Goal: Information Seeking & Learning: Check status

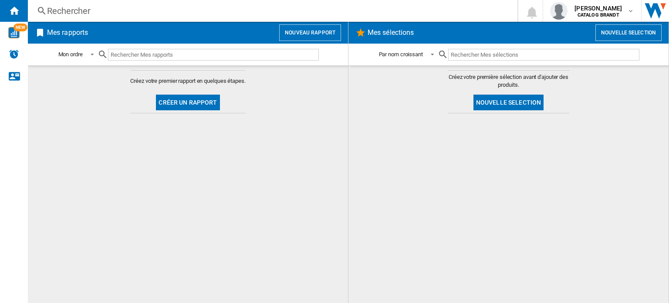
click at [172, 9] on div "Rechercher" at bounding box center [270, 11] width 447 height 12
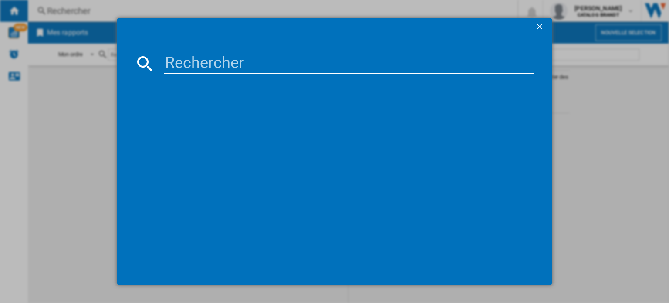
paste input "BTL1WFP10652FR"
click at [213, 65] on input "BTL1WFP10652FR" at bounding box center [349, 63] width 370 height 21
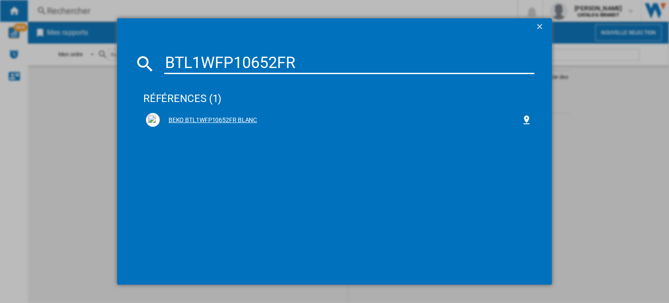
type input "BTL1WFP10652FR"
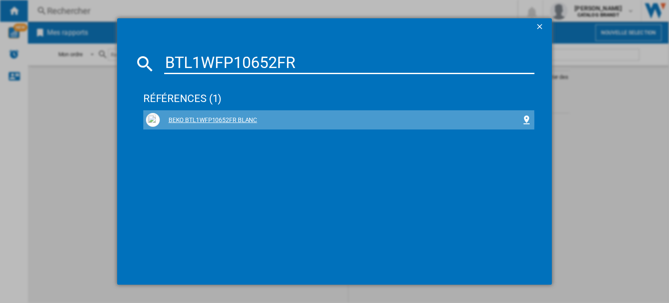
click at [222, 121] on div "BEKO BTL1WFP10652FR BLANC" at bounding box center [340, 120] width 361 height 9
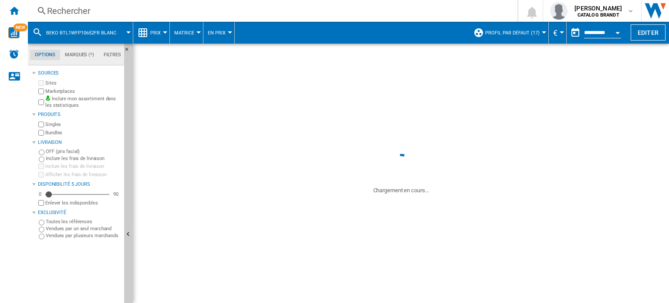
click at [219, 222] on div "BEKO BTL1WFP10652FR BLANC" at bounding box center [212, 204] width 159 height 189
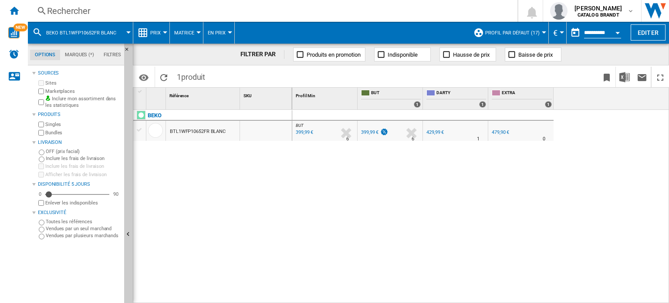
click at [187, 127] on div "BTL1WFP10652FR BLANC" at bounding box center [198, 131] width 56 height 20
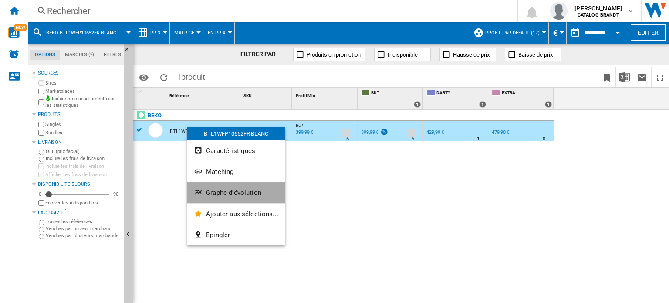
click at [239, 193] on span "Graphe d'évolution" at bounding box center [233, 192] width 55 height 8
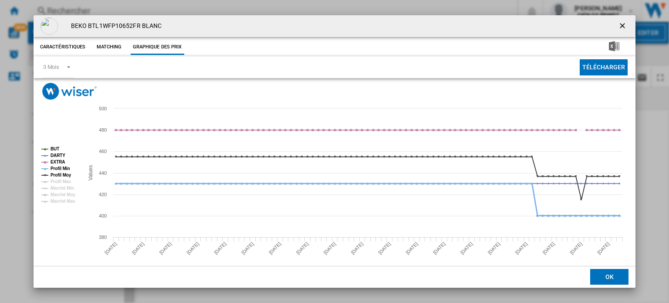
click at [58, 168] on tspan "Profil Min" at bounding box center [60, 168] width 20 height 5
click at [61, 175] on tspan "Profil Moy" at bounding box center [60, 174] width 21 height 5
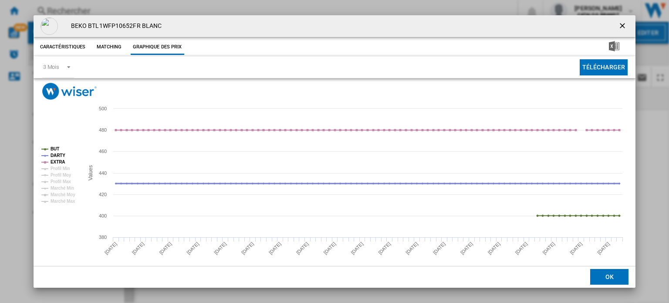
click at [54, 156] on tspan "DARTY" at bounding box center [57, 155] width 15 height 5
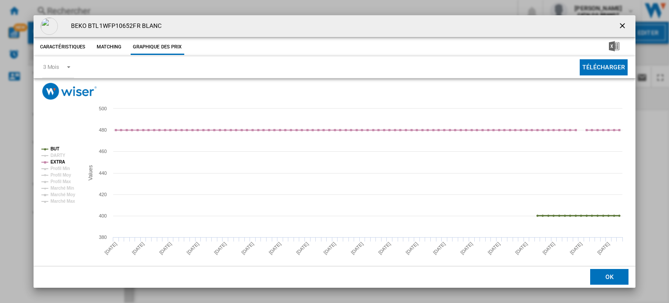
click at [52, 148] on tspan "BUT" at bounding box center [54, 148] width 9 height 5
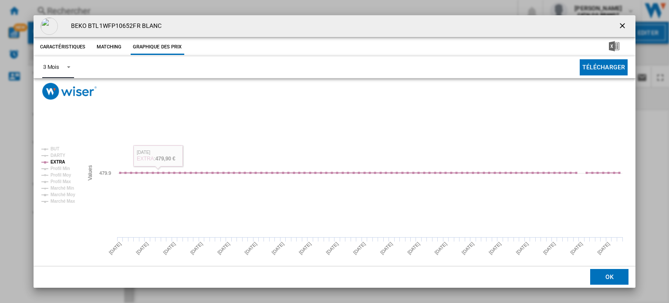
click at [64, 64] on span "Product popup" at bounding box center [66, 66] width 10 height 8
click at [61, 92] on md-option "6 Mois" at bounding box center [65, 88] width 59 height 21
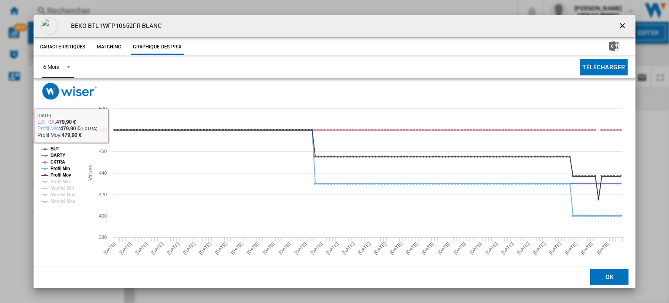
click at [51, 148] on tspan "BUT" at bounding box center [54, 148] width 9 height 5
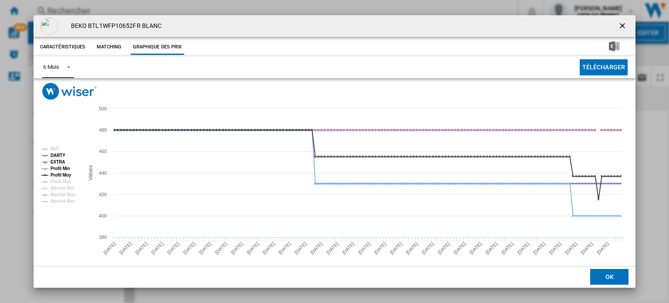
click at [51, 153] on tspan "DARTY" at bounding box center [57, 155] width 15 height 5
click at [58, 166] on tspan "Profil Min" at bounding box center [60, 168] width 20 height 5
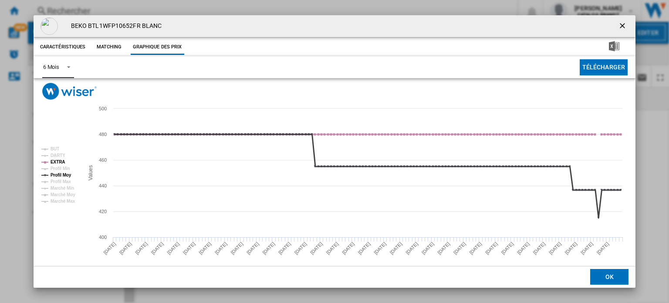
click at [59, 173] on tspan "Profil Moy" at bounding box center [60, 174] width 21 height 5
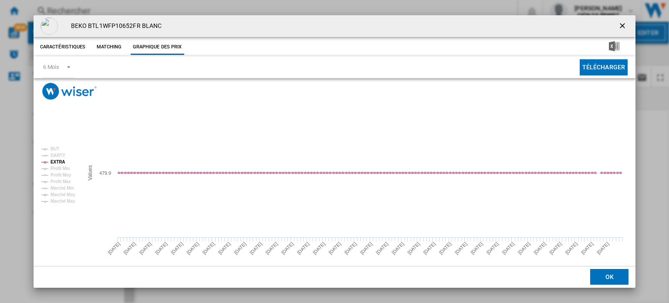
click at [618, 29] on ng-md-icon "getI18NText('BUTTONS.CLOSE_DIALOG')" at bounding box center [623, 26] width 10 height 10
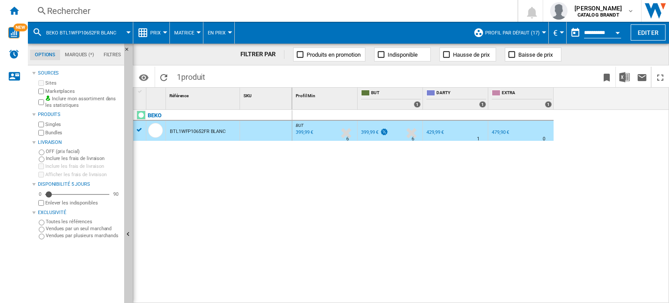
click at [603, 33] on input "**********" at bounding box center [602, 34] width 37 height 8
click at [616, 32] on div "Open calendar" at bounding box center [617, 33] width 4 height 2
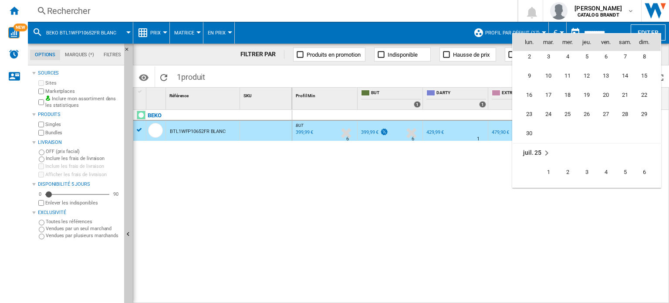
scroll to position [3674, 0]
click at [531, 98] on span "2" at bounding box center [528, 97] width 17 height 17
type input "**********"
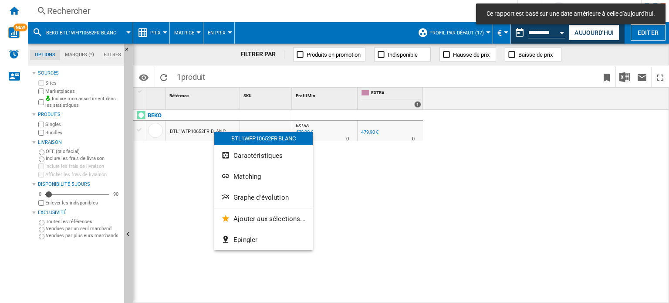
click at [329, 130] on div at bounding box center [334, 151] width 669 height 303
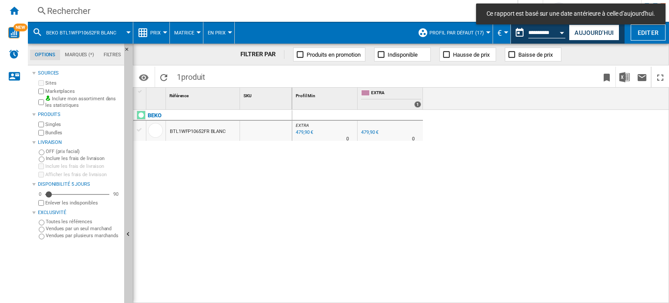
click at [329, 130] on div "EXTRA : -1.0 % 479,90 € % N/A 0 EXTRA :" at bounding box center [324, 133] width 61 height 20
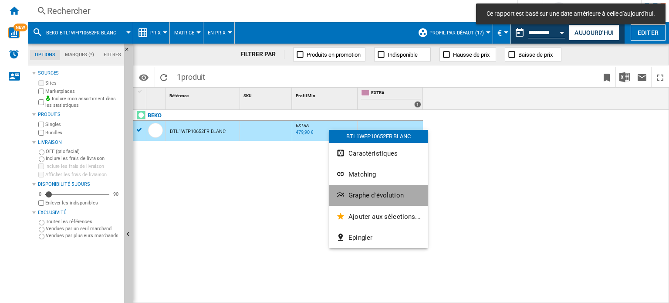
click at [388, 194] on span "Graphe d'évolution" at bounding box center [375, 195] width 55 height 8
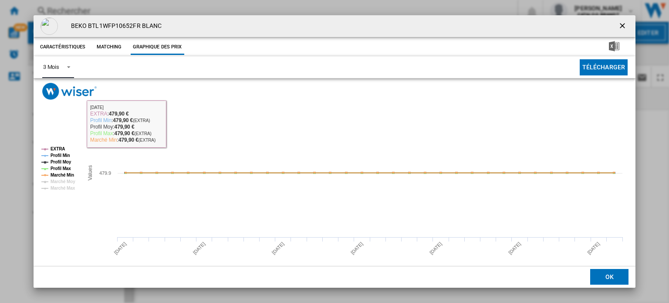
click at [61, 73] on md-select-value "3 Mois" at bounding box center [58, 67] width 32 height 21
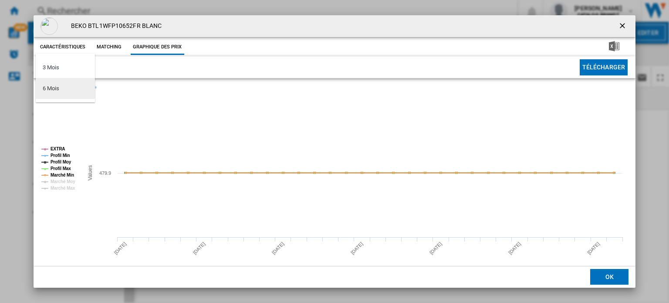
click at [62, 83] on md-option "6 Mois" at bounding box center [65, 88] width 59 height 21
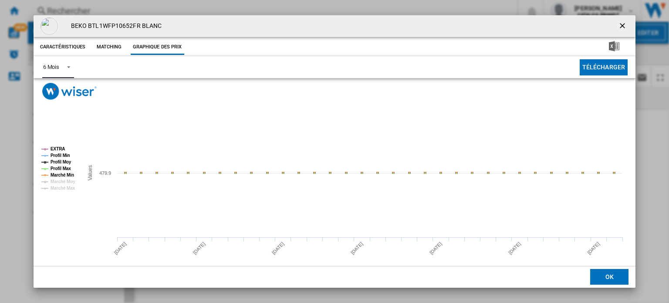
click at [61, 155] on tspan "Profil Min" at bounding box center [60, 155] width 20 height 5
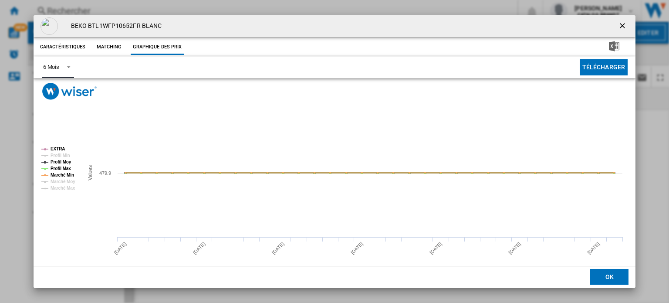
click at [64, 160] on tspan "Profil Moy" at bounding box center [60, 161] width 21 height 5
click at [65, 166] on tspan "Profil Max" at bounding box center [60, 168] width 20 height 5
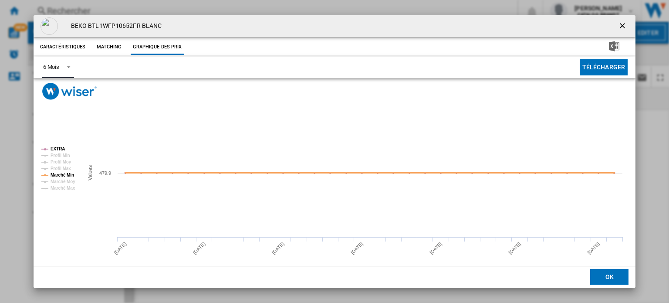
click at [66, 174] on tspan "Marché Min" at bounding box center [62, 174] width 24 height 5
